Goal: Information Seeking & Learning: Learn about a topic

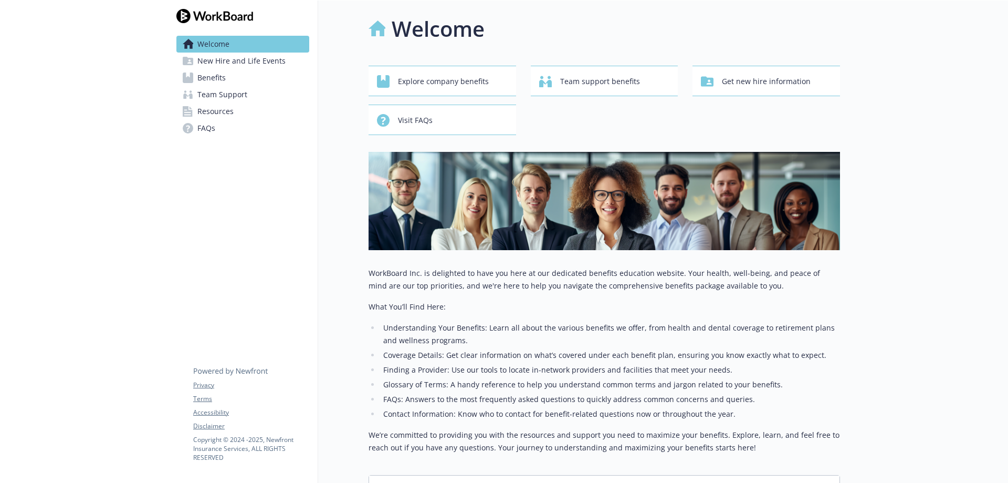
click at [341, 186] on div "Welcome Explore company benefits Team support benefits Get new hire information…" at bounding box center [579, 255] width 522 height 509
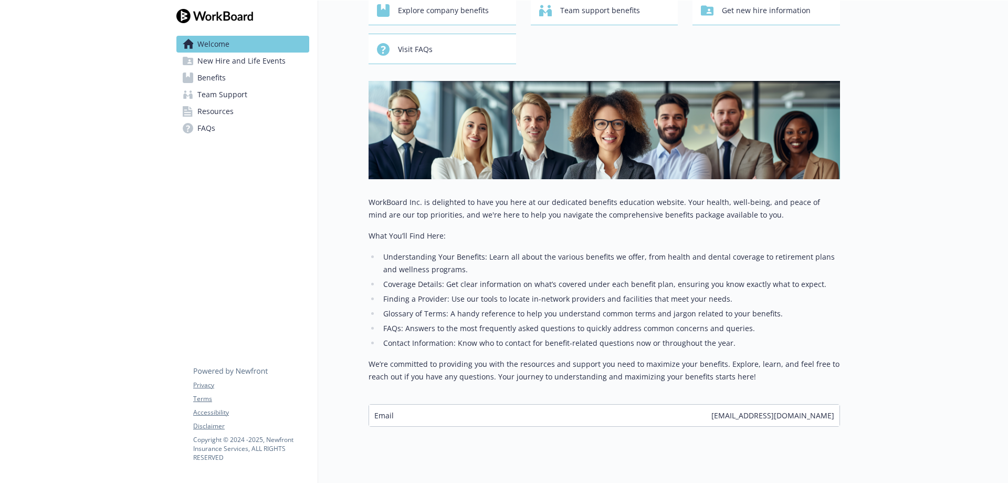
scroll to position [98, 0]
